Goal: Information Seeking & Learning: Compare options

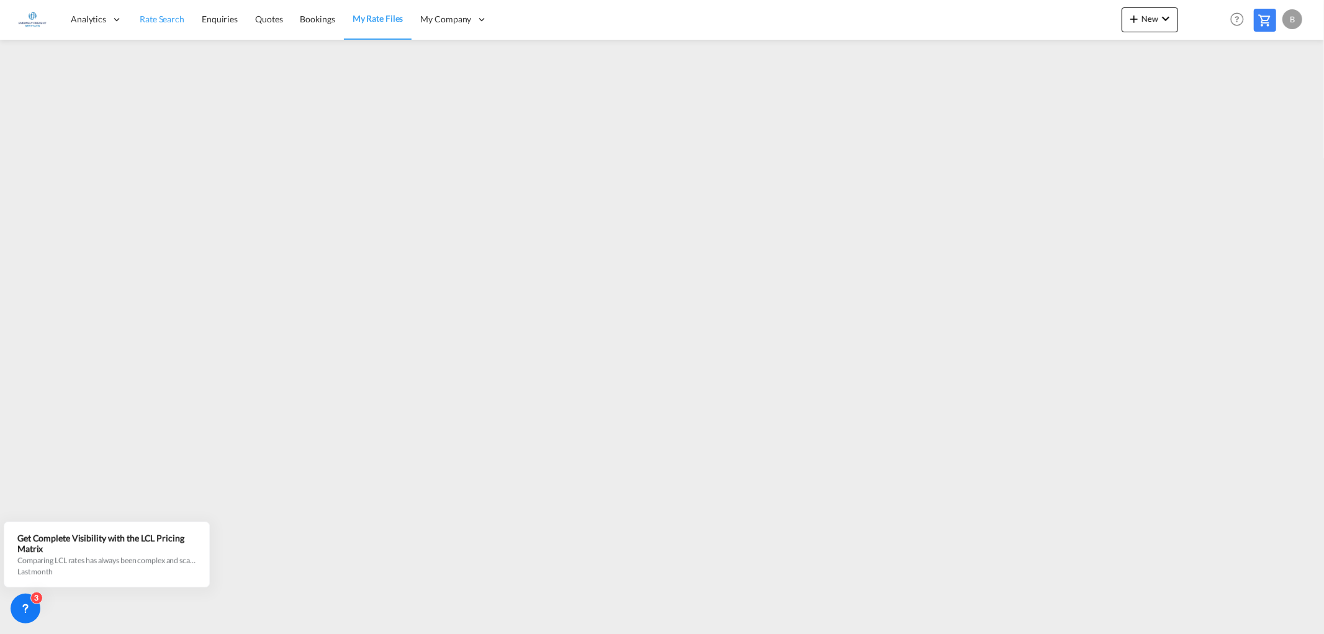
click at [149, 16] on span "Rate Search" at bounding box center [162, 19] width 45 height 11
click at [1171, 15] on md-icon "icon-chevron-down" at bounding box center [1165, 18] width 15 height 15
click at [1205, 102] on span "Ratesheet" at bounding box center [1201, 93] width 14 height 25
click at [151, 20] on span "Rate Search" at bounding box center [162, 19] width 45 height 11
